Goal: Communication & Community: Answer question/provide support

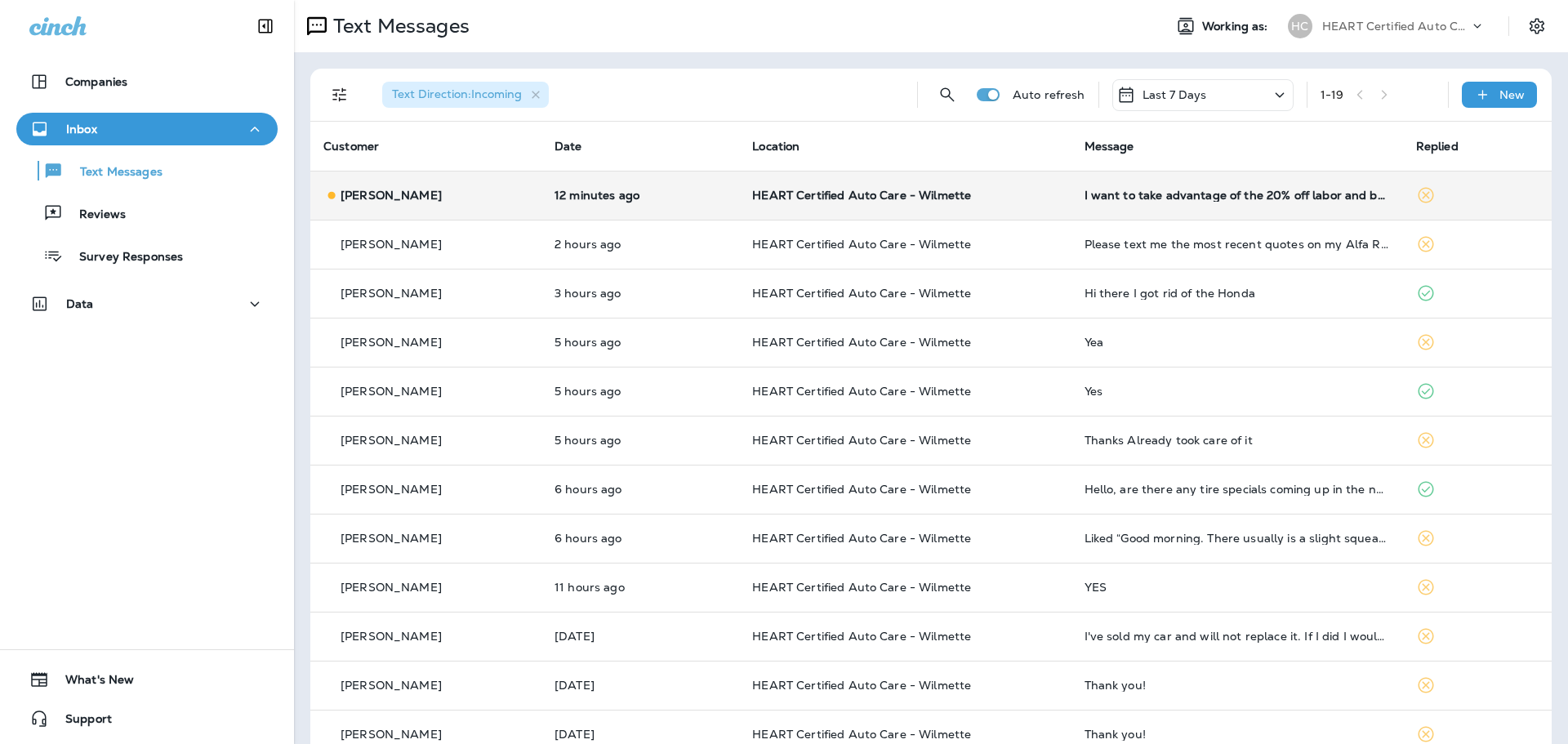
click at [850, 186] on td "HEART Certified Auto Care - Wilmette" at bounding box center [905, 195] width 332 height 49
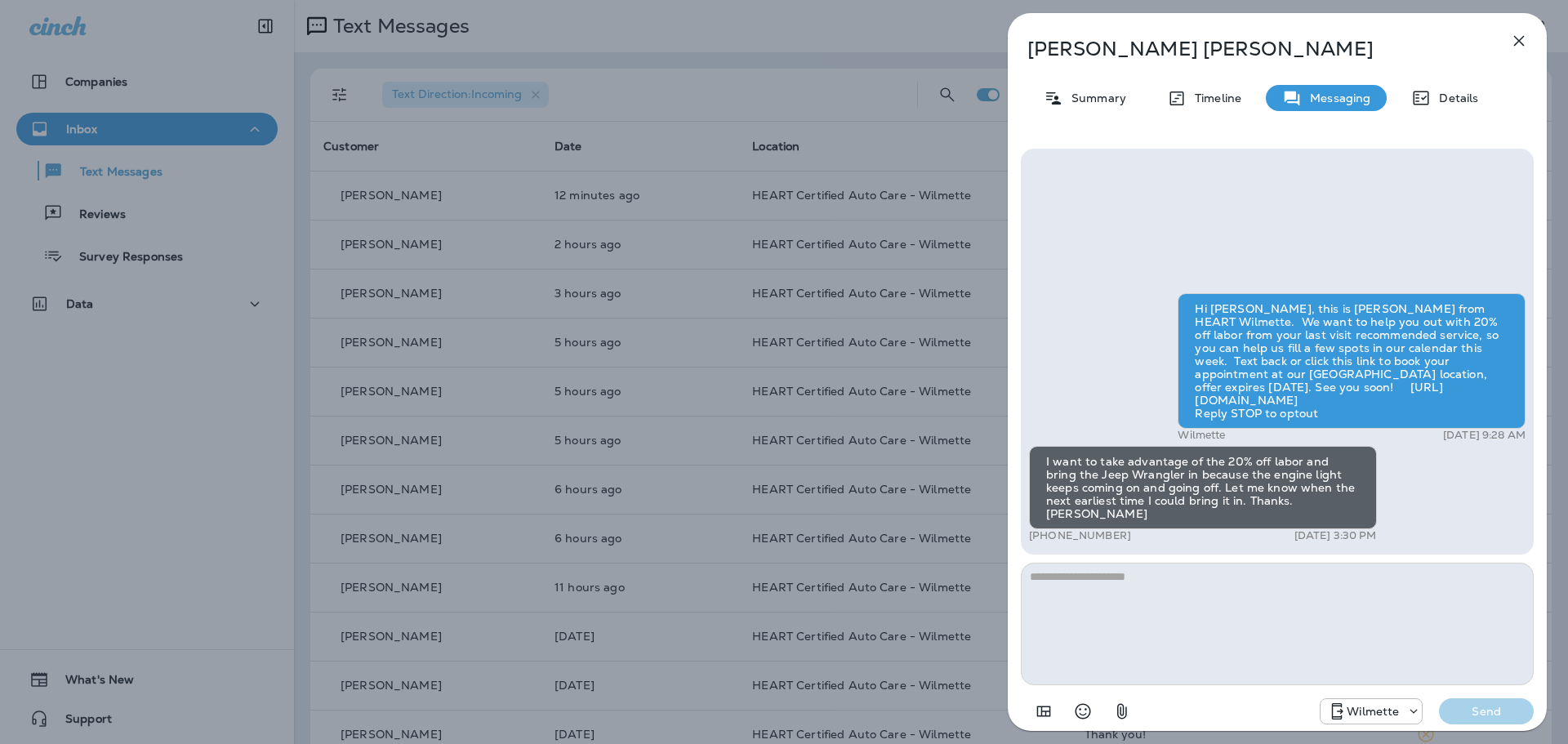
click at [1196, 608] on textarea at bounding box center [1277, 624] width 513 height 122
type textarea "**********"
click at [1483, 701] on button "Send" at bounding box center [1486, 711] width 95 height 26
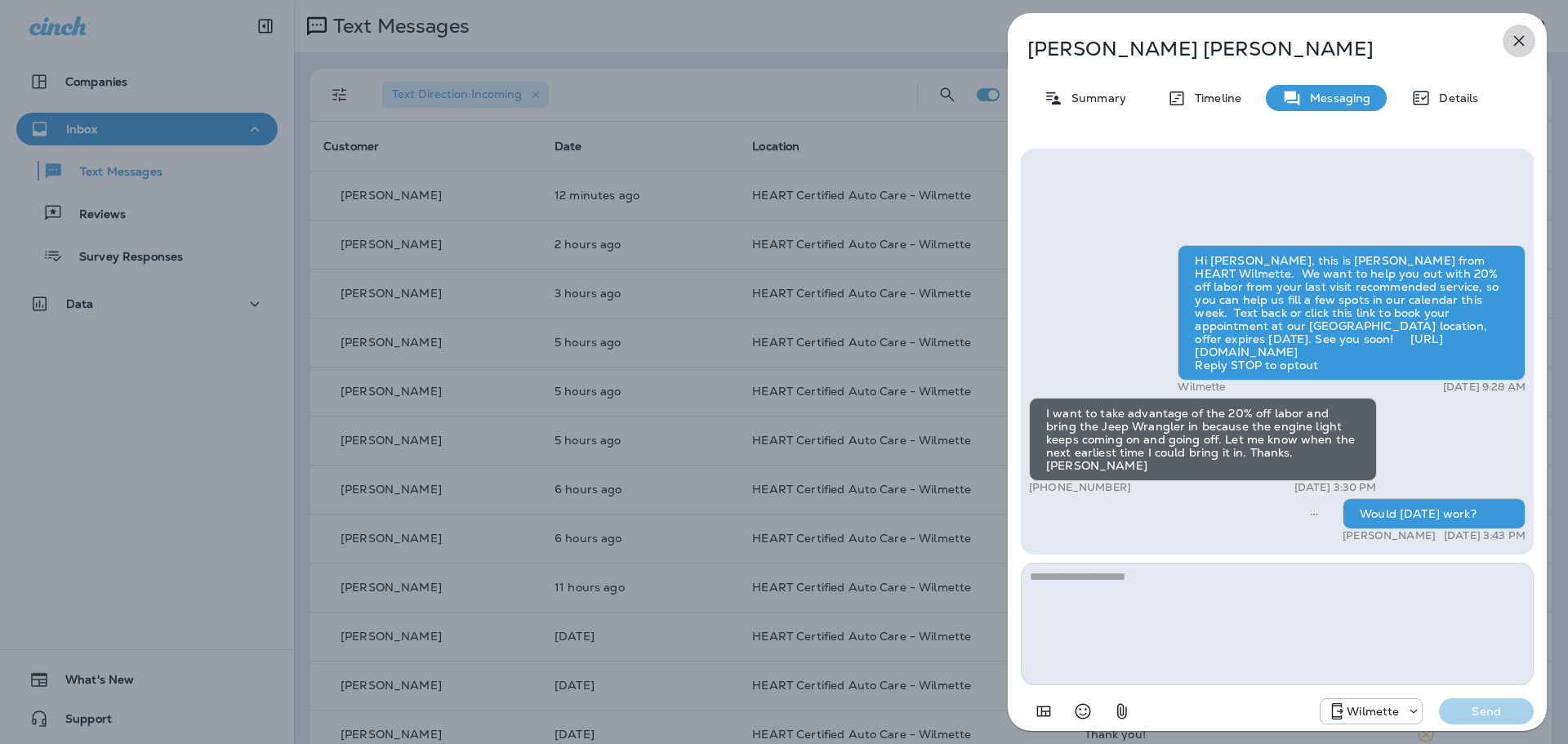
click at [1510, 40] on icon "button" at bounding box center [1518, 40] width 19 height 19
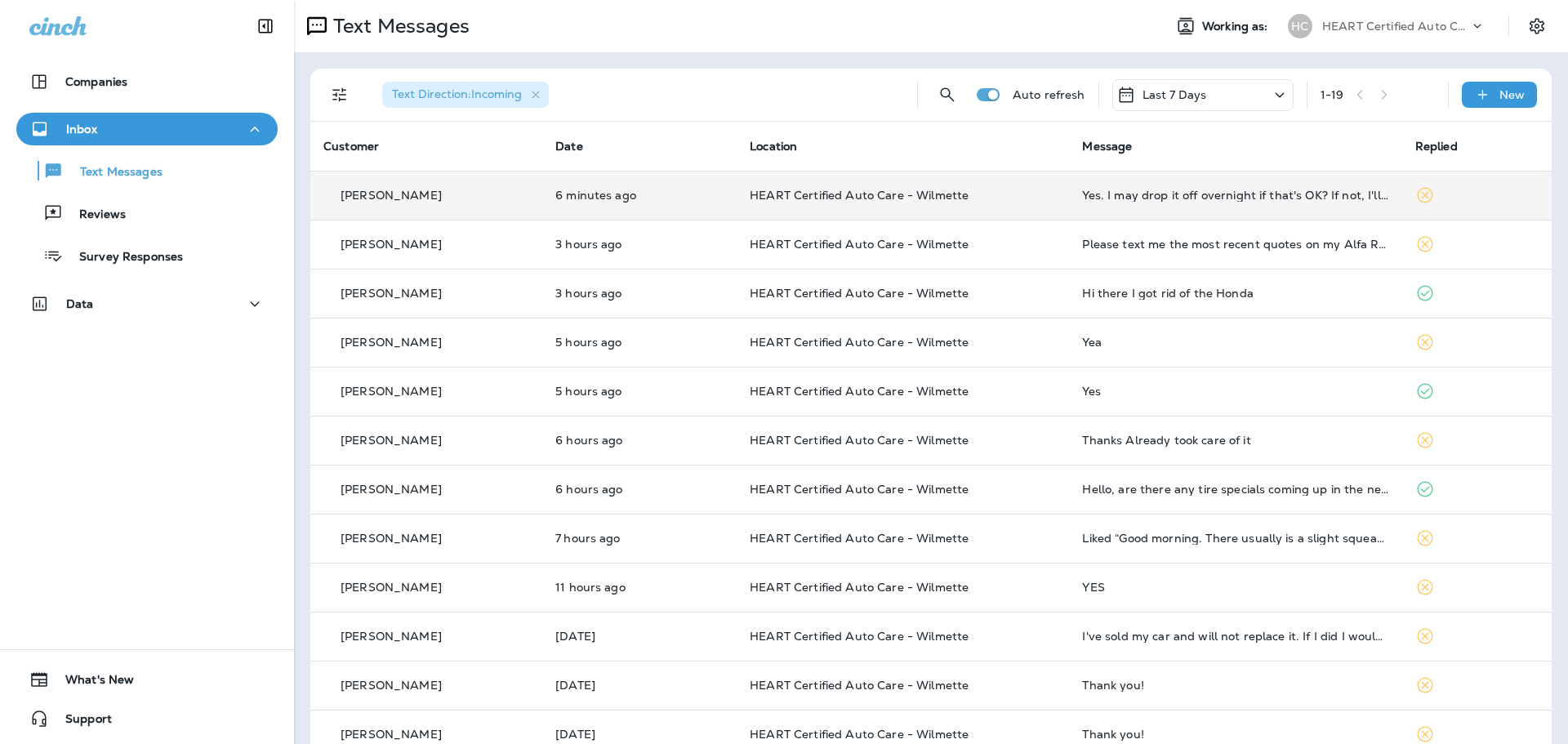
click at [1294, 203] on td "Yes. I may drop it off overnight if that's OK? If not, I'll have it there first…" at bounding box center [1234, 195] width 332 height 49
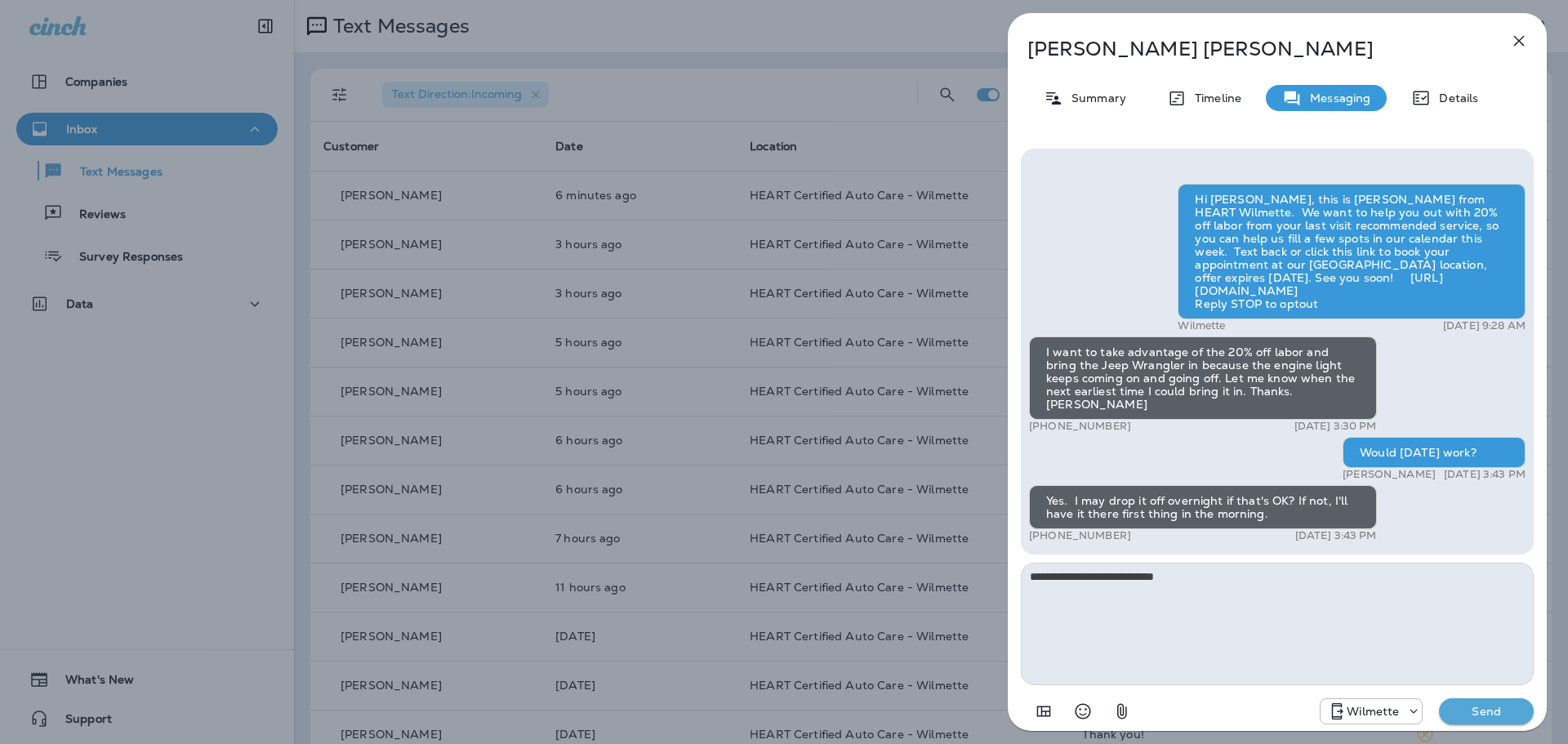
type textarea "**********"
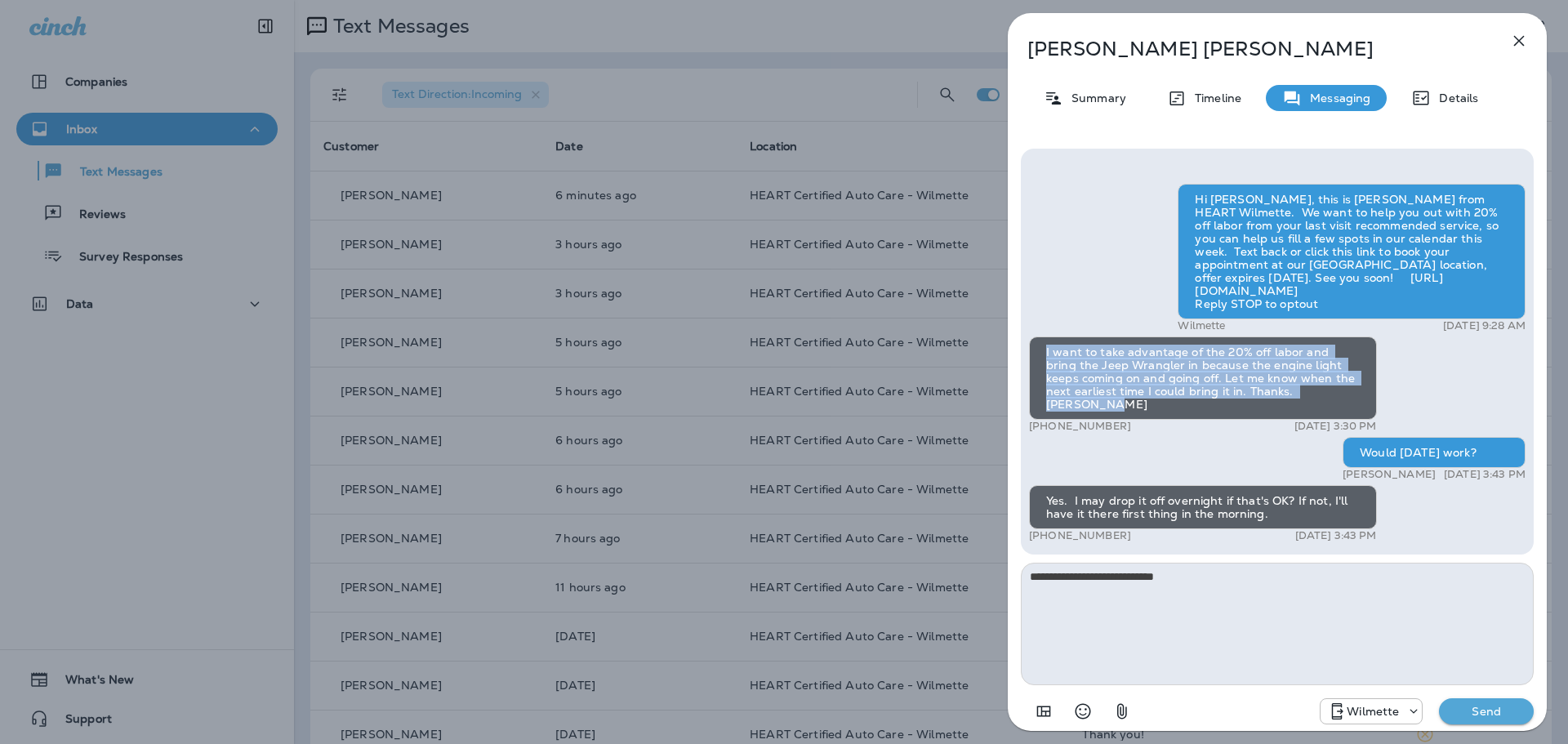
drag, startPoint x: 1039, startPoint y: 366, endPoint x: 1321, endPoint y: 402, distance: 284.3
click at [1321, 402] on div "I want to take advantage of the 20% off labor and bring the Jeep Wrangler in be…" at bounding box center [1203, 378] width 348 height 84
copy div "I want to take advantage of the 20% off labor and bring the Jeep Wrangler in be…"
click at [1482, 714] on p "Send" at bounding box center [1486, 711] width 69 height 15
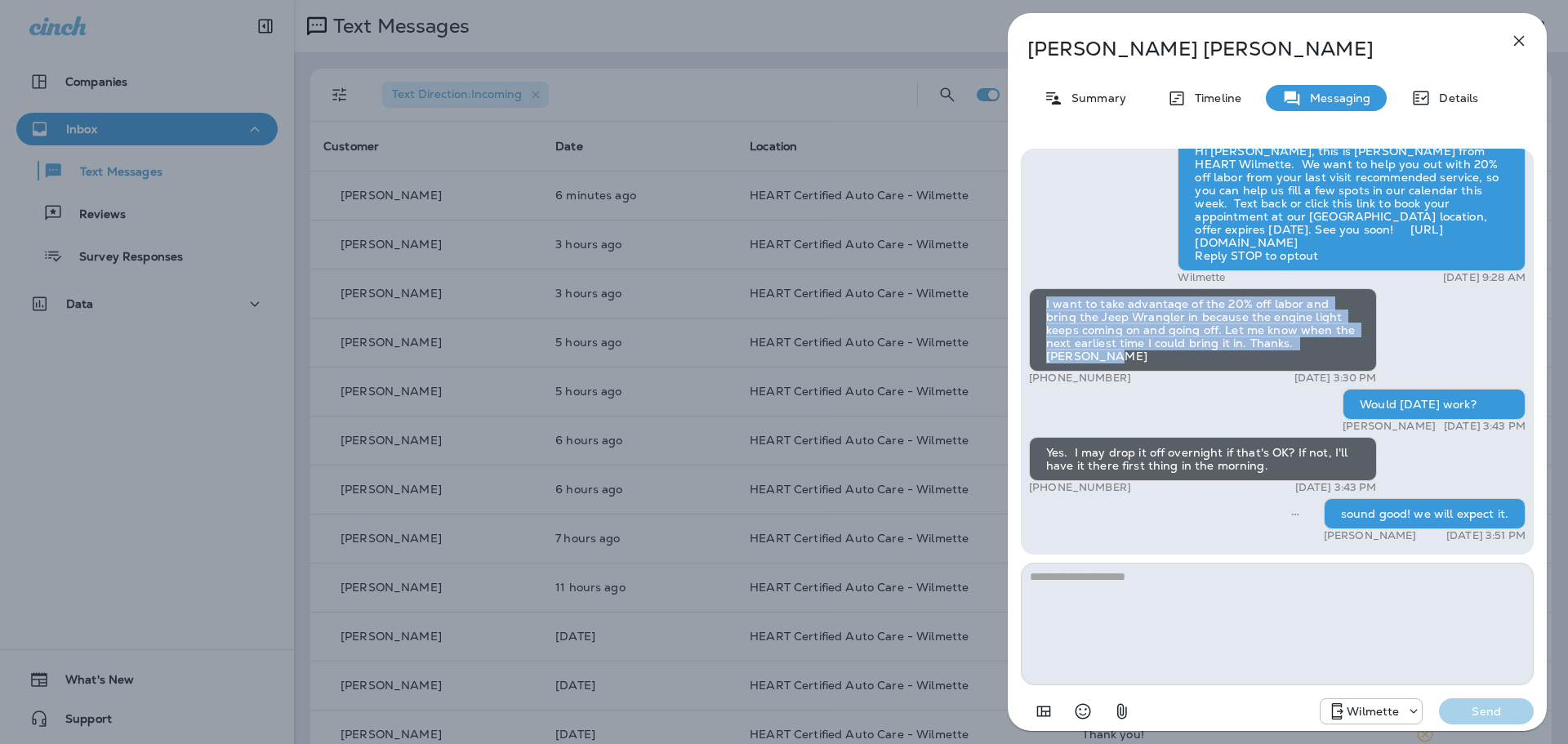
click at [1513, 29] on button "button" at bounding box center [1519, 41] width 33 height 33
